Goal: Information Seeking & Learning: Compare options

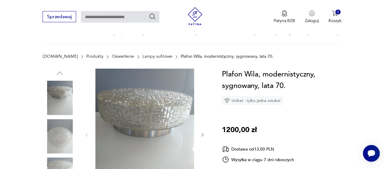
scroll to position [30, 0]
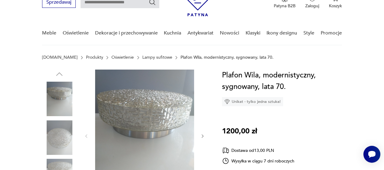
click at [203, 137] on icon "button" at bounding box center [203, 136] width 2 height 3
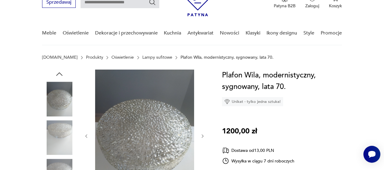
click at [203, 137] on icon "button" at bounding box center [203, 136] width 2 height 3
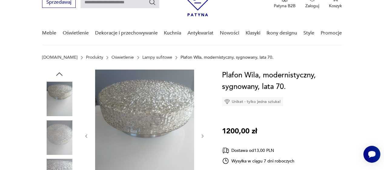
click at [203, 137] on icon "button" at bounding box center [203, 136] width 2 height 3
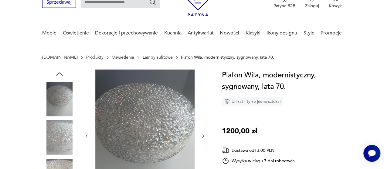
type input "******"
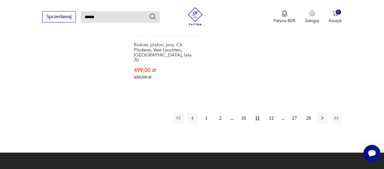
scroll to position [755, 0]
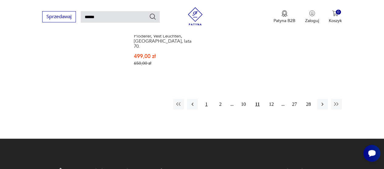
click at [206, 99] on button "1" at bounding box center [206, 104] width 11 height 11
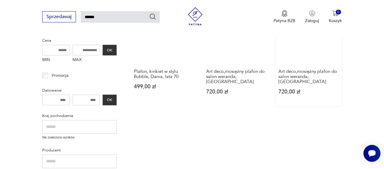
scroll to position [173, 0]
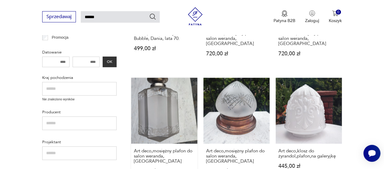
click at [165, 96] on link "Art deco,mosiężny plafon do salon weranda,łazienka 960,00 zł" at bounding box center [164, 132] width 66 height 108
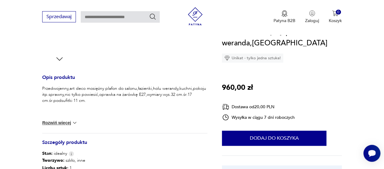
scroll to position [273, 0]
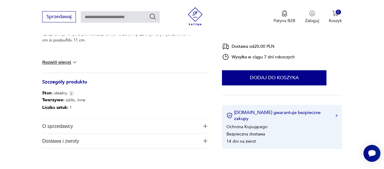
click at [201, 128] on button "O sprzedawcy" at bounding box center [124, 126] width 165 height 15
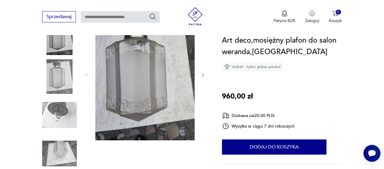
scroll to position [91, 0]
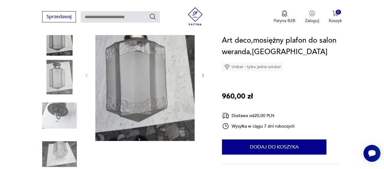
click at [55, 156] on img at bounding box center [59, 154] width 35 height 35
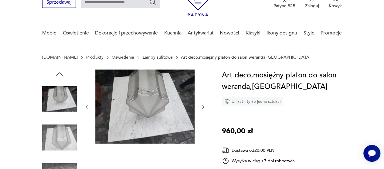
scroll to position [30, 0]
type input "******"
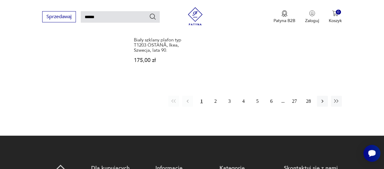
scroll to position [780, 0]
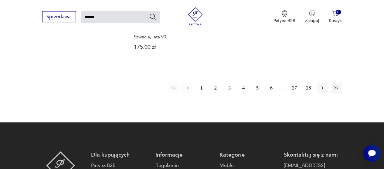
click at [217, 83] on button "2" at bounding box center [215, 88] width 11 height 11
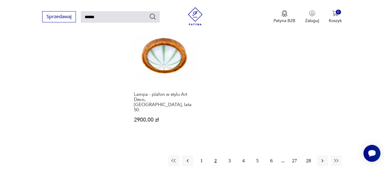
scroll to position [749, 0]
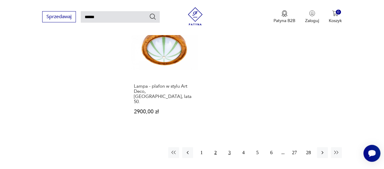
click at [229, 148] on button "3" at bounding box center [229, 153] width 11 height 11
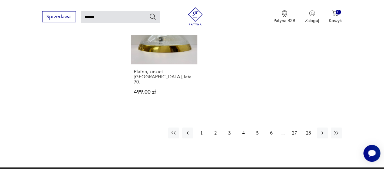
scroll to position [749, 0]
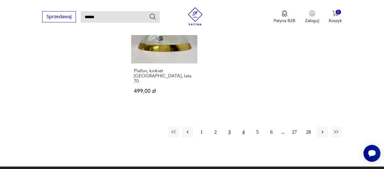
click at [243, 127] on button "4" at bounding box center [243, 132] width 11 height 11
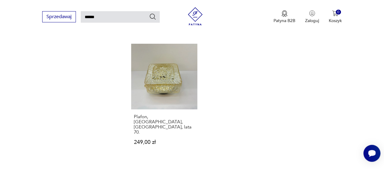
scroll to position [719, 0]
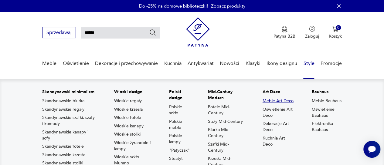
click at [271, 102] on link "Meble Art Deco" at bounding box center [277, 101] width 31 height 6
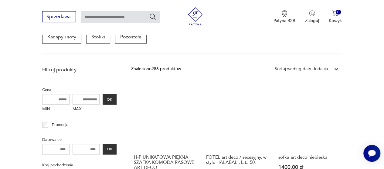
scroll to position [224, 0]
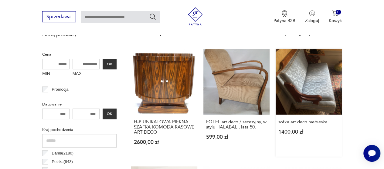
click at [307, 94] on link "sofka art deco niebieska 1400,00 zł" at bounding box center [308, 103] width 66 height 108
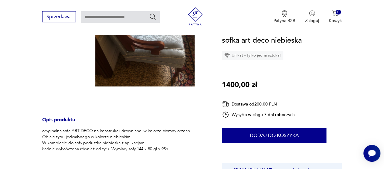
scroll to position [152, 0]
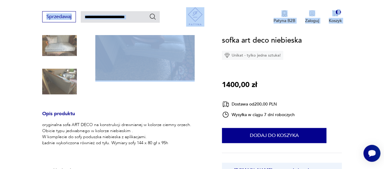
drag, startPoint x: 20, startPoint y: -1, endPoint x: 31, endPoint y: 17, distance: 20.5
click at [26, 6] on div "Sprzedawaj Patyna B2B Zaloguj 0 Koszyk Twój koszyk ( 0 ) Brak produktów w koszy…" at bounding box center [192, 17] width 384 height 35
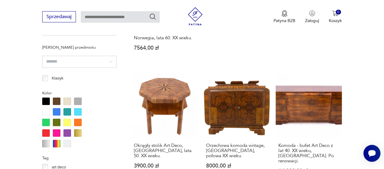
scroll to position [467, 0]
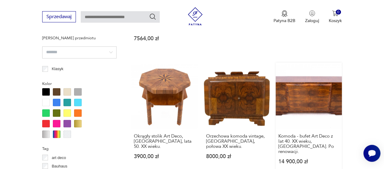
click at [317, 96] on link "Komoda - bufet Art Deco z lat 40. XX wieku, [GEOGRAPHIC_DATA]. Po renowacji. 14…" at bounding box center [308, 119] width 66 height 113
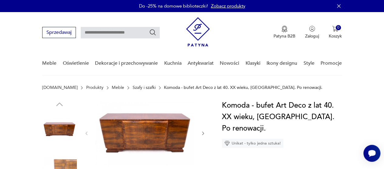
click at [203, 133] on icon "button" at bounding box center [203, 133] width 2 height 3
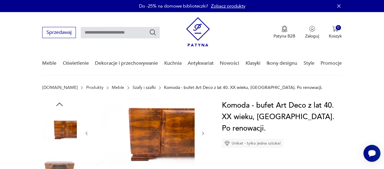
click at [203, 133] on icon "button" at bounding box center [203, 133] width 2 height 3
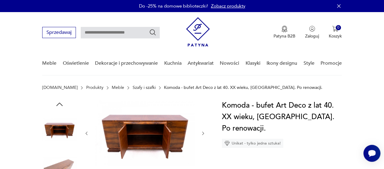
click at [203, 133] on icon "button" at bounding box center [203, 133] width 2 height 3
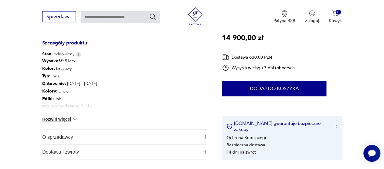
scroll to position [303, 0]
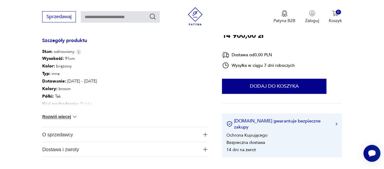
click at [70, 117] on button "Rozwiń więcej" at bounding box center [59, 117] width 35 height 6
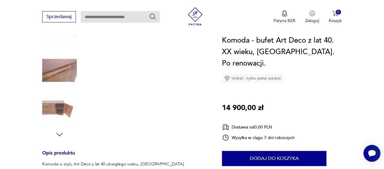
scroll to position [61, 0]
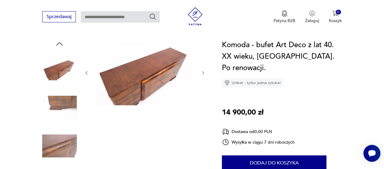
click at [61, 105] on img at bounding box center [59, 107] width 35 height 35
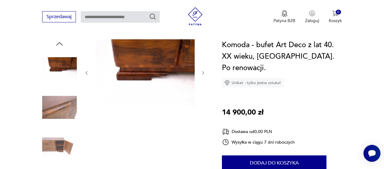
click at [55, 148] on img at bounding box center [59, 146] width 35 height 35
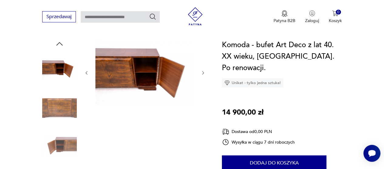
click at [203, 72] on icon "button" at bounding box center [202, 73] width 5 height 5
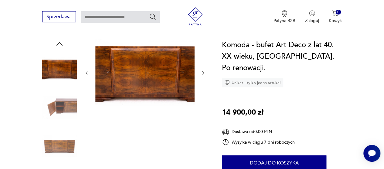
click at [203, 72] on icon "button" at bounding box center [202, 73] width 5 height 5
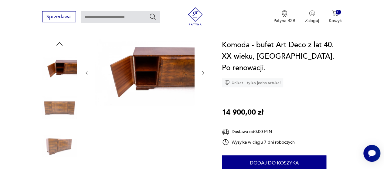
click at [203, 72] on icon "button" at bounding box center [202, 73] width 5 height 5
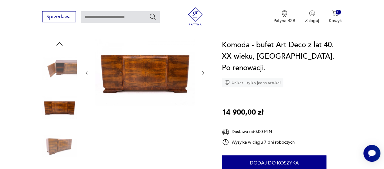
click at [204, 71] on icon "button" at bounding box center [202, 73] width 5 height 5
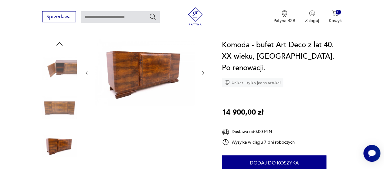
click at [204, 71] on icon "button" at bounding box center [202, 73] width 5 height 5
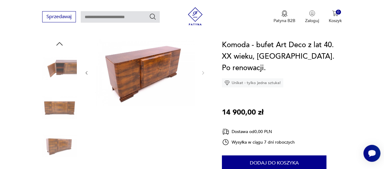
click at [87, 72] on icon "button" at bounding box center [86, 73] width 5 height 5
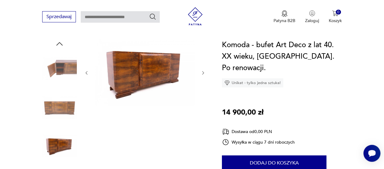
click at [87, 72] on icon "button" at bounding box center [86, 73] width 5 height 5
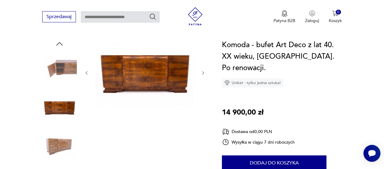
click at [132, 78] on img at bounding box center [144, 72] width 99 height 66
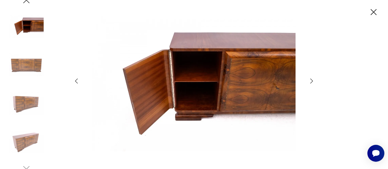
click at [313, 80] on icon "button" at bounding box center [311, 81] width 7 height 7
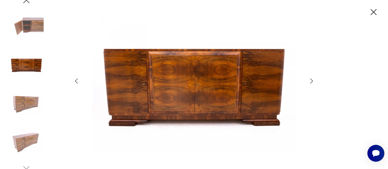
click at [313, 80] on icon "button" at bounding box center [311, 81] width 7 height 7
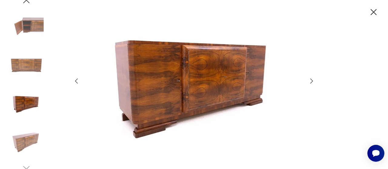
click at [313, 80] on icon "button" at bounding box center [311, 81] width 7 height 7
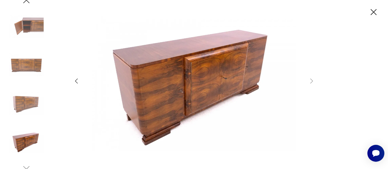
click at [76, 81] on icon "button" at bounding box center [76, 81] width 7 height 7
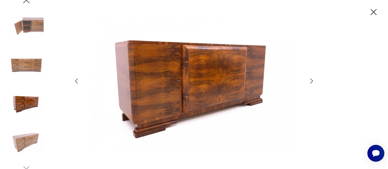
click at [76, 81] on icon "button" at bounding box center [76, 81] width 7 height 7
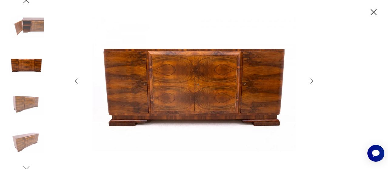
click at [76, 81] on icon "button" at bounding box center [76, 81] width 7 height 7
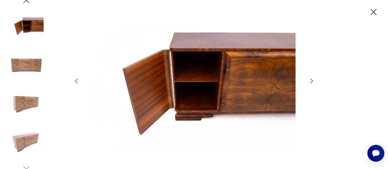
click at [76, 81] on icon "button" at bounding box center [76, 81] width 7 height 7
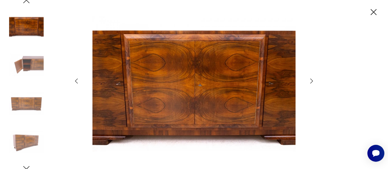
click at [76, 81] on icon "button" at bounding box center [76, 81] width 7 height 7
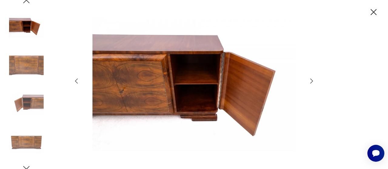
click at [76, 81] on icon "button" at bounding box center [76, 81] width 7 height 7
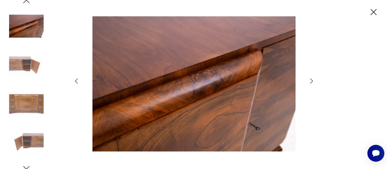
click at [76, 81] on icon "button" at bounding box center [76, 81] width 7 height 7
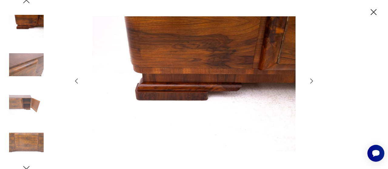
click at [76, 81] on icon "button" at bounding box center [76, 81] width 7 height 7
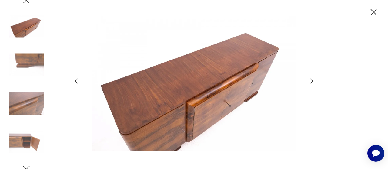
click at [76, 81] on icon "button" at bounding box center [76, 81] width 7 height 7
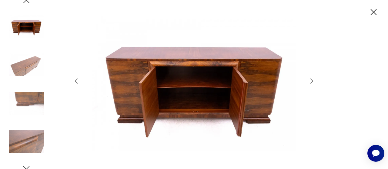
click at [369, 10] on icon "button" at bounding box center [373, 12] width 11 height 11
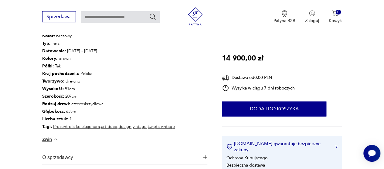
scroll to position [424, 0]
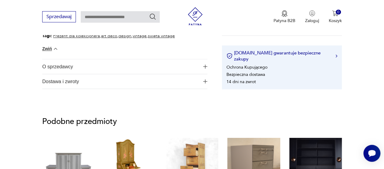
click at [106, 66] on span "O sprzedawcy" at bounding box center [120, 66] width 157 height 15
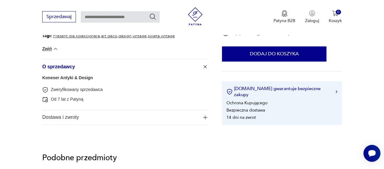
drag, startPoint x: 50, startPoint y: 59, endPoint x: 111, endPoint y: 58, distance: 60.9
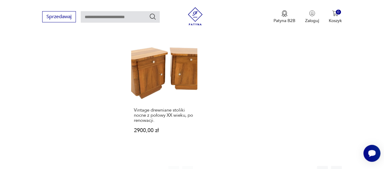
scroll to position [879, 0]
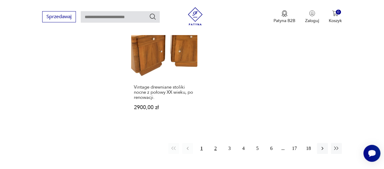
click at [217, 143] on button "2" at bounding box center [215, 148] width 11 height 11
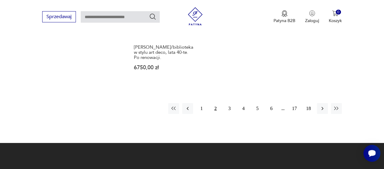
scroll to position [919, 0]
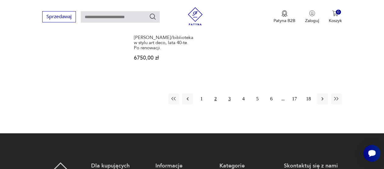
click at [228, 94] on button "3" at bounding box center [229, 99] width 11 height 11
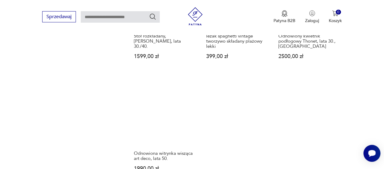
scroll to position [858, 0]
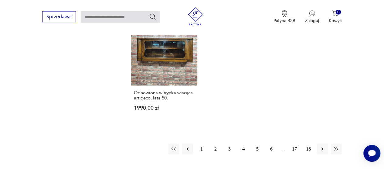
click at [243, 144] on button "4" at bounding box center [243, 149] width 11 height 11
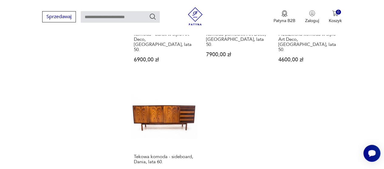
scroll to position [828, 0]
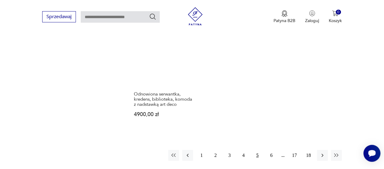
scroll to position [858, 0]
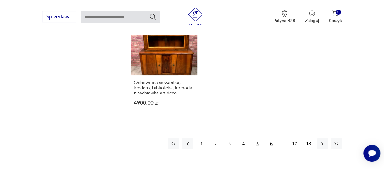
click at [274, 139] on button "6" at bounding box center [271, 144] width 11 height 11
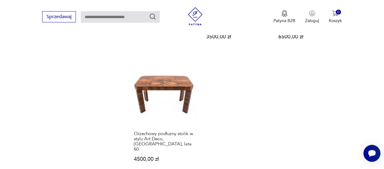
scroll to position [828, 0]
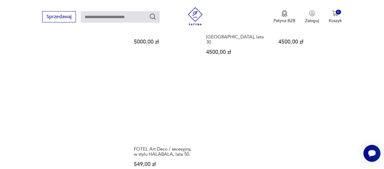
scroll to position [858, 0]
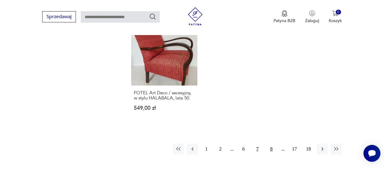
click at [272, 144] on button "8" at bounding box center [271, 149] width 11 height 11
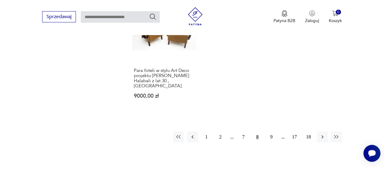
scroll to position [888, 0]
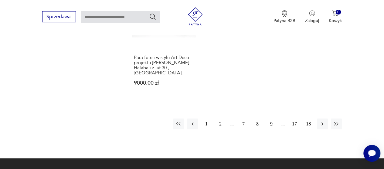
click at [272, 119] on button "9" at bounding box center [271, 124] width 11 height 11
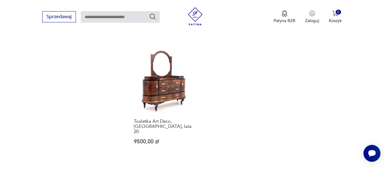
scroll to position [888, 0]
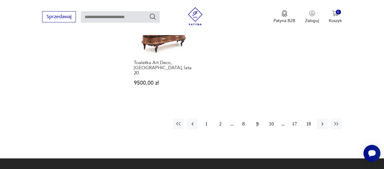
click at [272, 119] on button "10" at bounding box center [271, 124] width 11 height 11
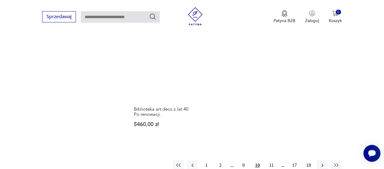
scroll to position [858, 0]
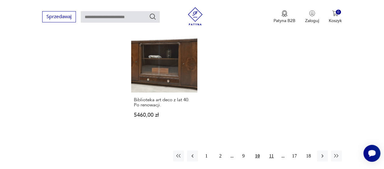
click at [271, 151] on button "11" at bounding box center [271, 156] width 11 height 11
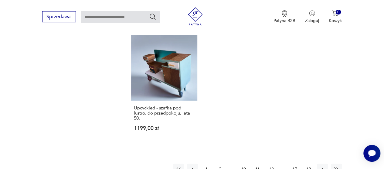
scroll to position [858, 0]
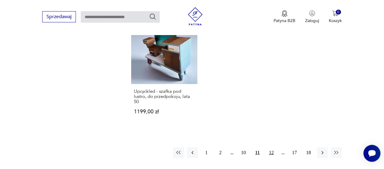
click at [271, 148] on button "12" at bounding box center [271, 153] width 11 height 11
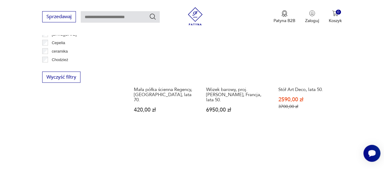
scroll to position [676, 0]
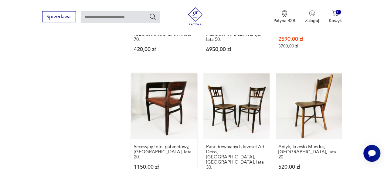
click at [167, 106] on link "Secesyjny fotel gabinetowy, [GEOGRAPHIC_DATA], lata 20. 1150,00 zł" at bounding box center [164, 133] width 66 height 119
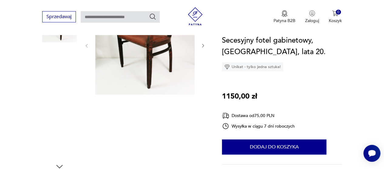
scroll to position [121, 0]
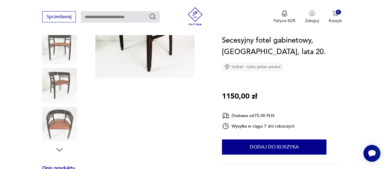
click at [64, 124] on img at bounding box center [59, 124] width 35 height 35
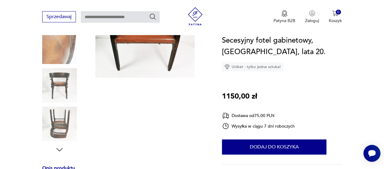
scroll to position [30, 0]
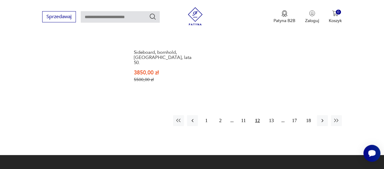
scroll to position [900, 0]
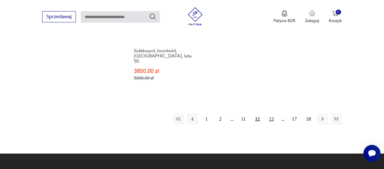
click at [270, 114] on button "13" at bounding box center [271, 119] width 11 height 11
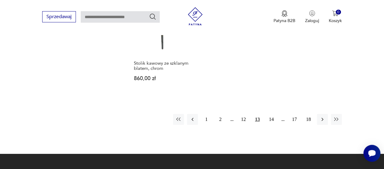
scroll to position [919, 0]
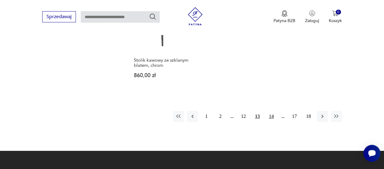
click at [272, 111] on button "14" at bounding box center [271, 116] width 11 height 11
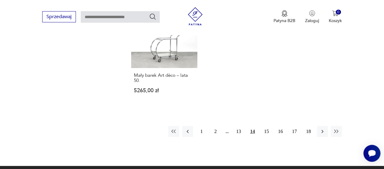
scroll to position [888, 0]
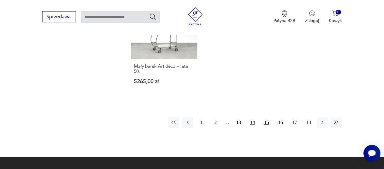
click at [268, 117] on button "15" at bounding box center [266, 122] width 11 height 11
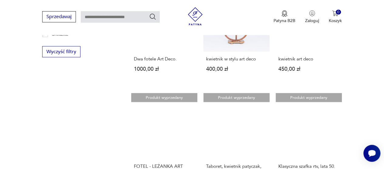
scroll to position [646, 0]
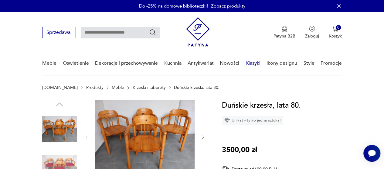
click at [252, 65] on link "Klasyki" at bounding box center [252, 63] width 15 height 23
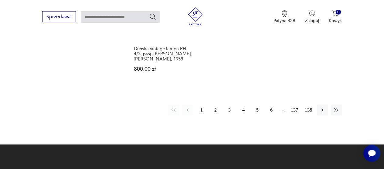
scroll to position [785, 0]
